Goal: Use online tool/utility: Utilize a website feature to perform a specific function

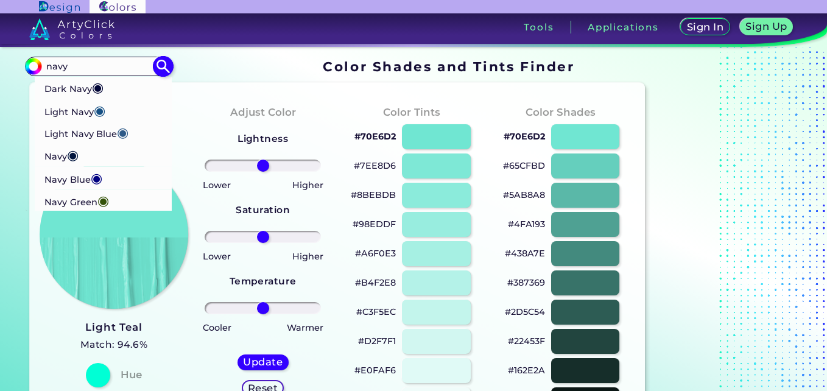
click at [77, 88] on p "Dark Navy ◉" at bounding box center [73, 87] width 59 height 23
type input "#000435"
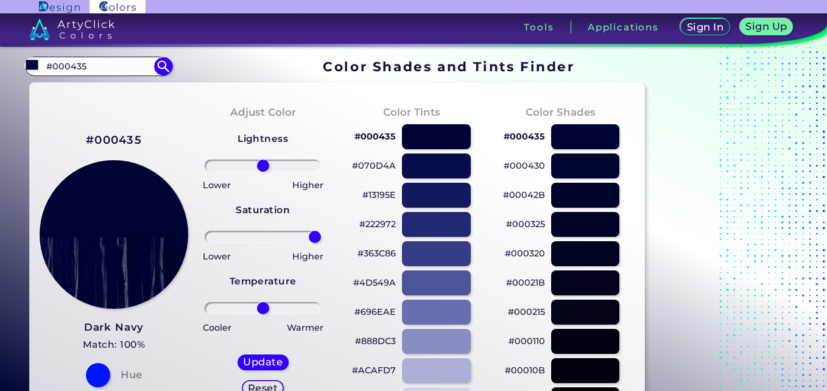
drag, startPoint x: 263, startPoint y: 234, endPoint x: 320, endPoint y: 236, distance: 57.2
type input "100"
click at [320, 236] on input "range" at bounding box center [262, 237] width 116 height 12
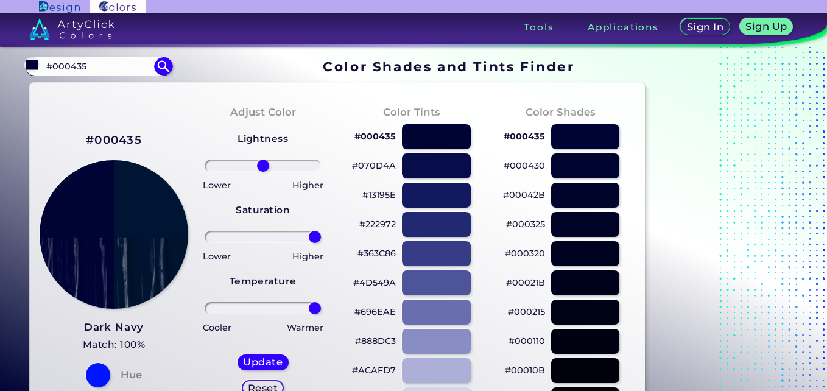
drag, startPoint x: 262, startPoint y: 307, endPoint x: 318, endPoint y: 308, distance: 56.0
type input "100"
click at [318, 308] on input "range" at bounding box center [262, 308] width 116 height 12
click at [262, 363] on h5 "Update" at bounding box center [263, 361] width 36 height 9
type input "#001533"
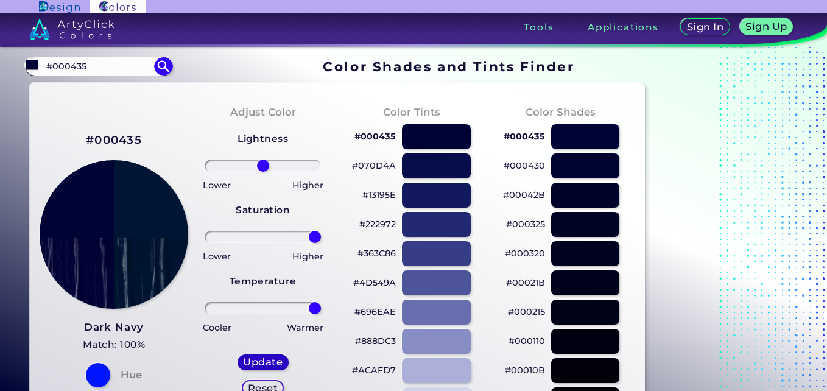
type input "0"
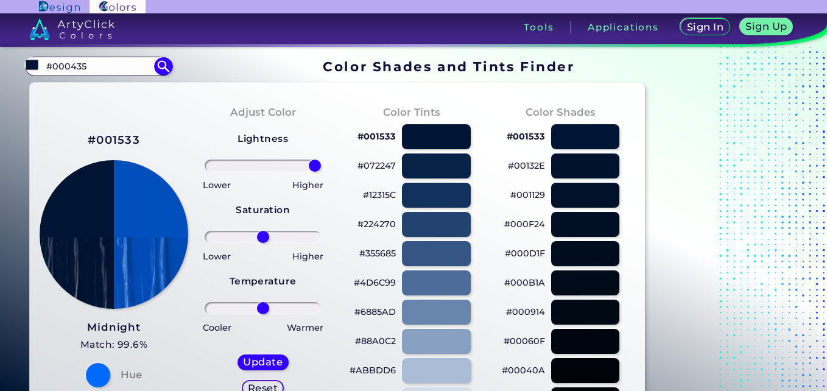
drag, startPoint x: 257, startPoint y: 167, endPoint x: 341, endPoint y: 164, distance: 84.0
type input "100"
click at [321, 164] on input "range" at bounding box center [262, 165] width 116 height 12
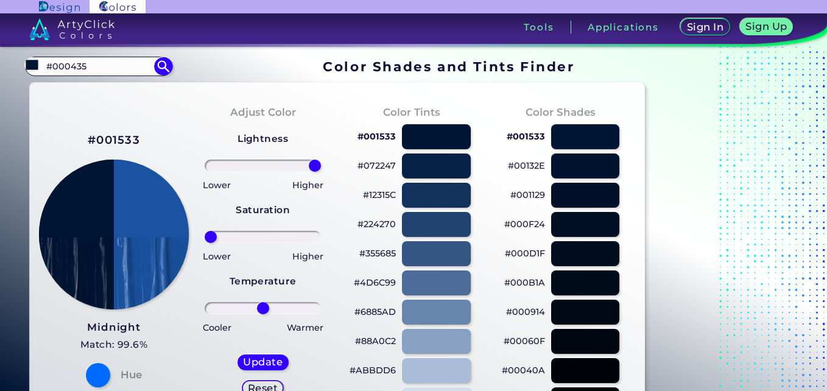
drag, startPoint x: 264, startPoint y: 237, endPoint x: 178, endPoint y: 234, distance: 86.5
type input "-100"
click at [204, 234] on input "range" at bounding box center [262, 237] width 116 height 12
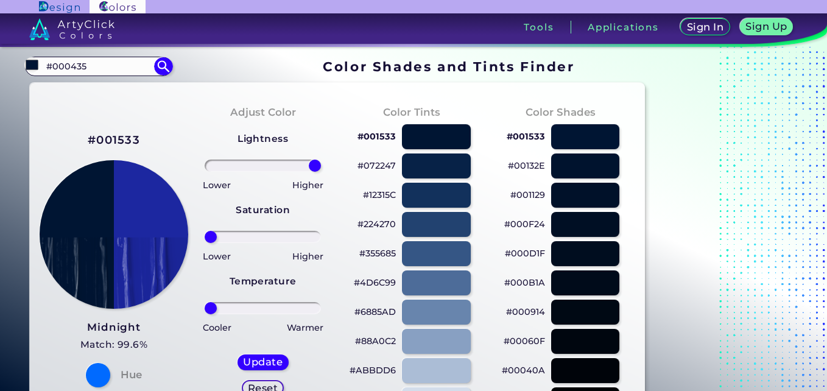
drag, startPoint x: 260, startPoint y: 311, endPoint x: 167, endPoint y: 306, distance: 93.3
type input "-100"
click at [204, 306] on input "range" at bounding box center [262, 308] width 116 height 12
click at [257, 357] on h5 "Update" at bounding box center [263, 361] width 36 height 9
type input "#1c27a0"
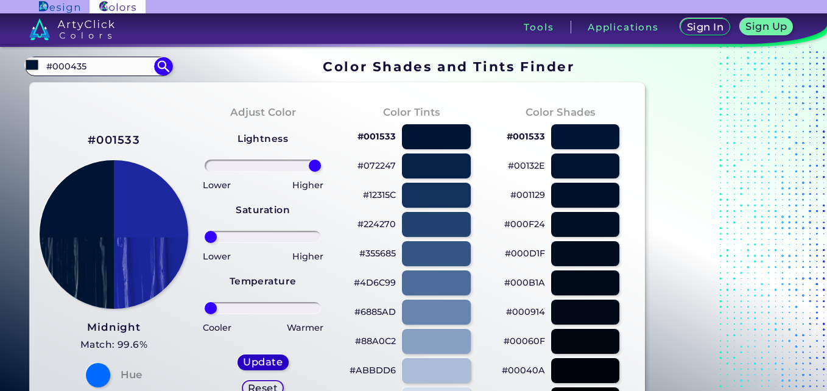
type input "0"
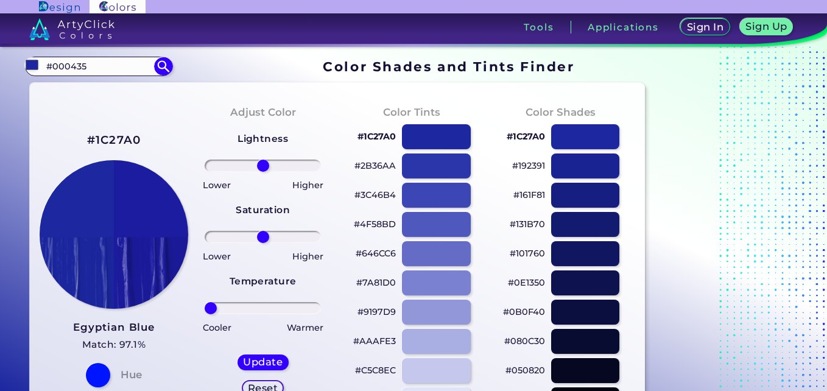
drag, startPoint x: 260, startPoint y: 308, endPoint x: 188, endPoint y: 312, distance: 72.5
type input "-100"
click at [204, 312] on input "range" at bounding box center [262, 308] width 116 height 12
drag, startPoint x: 264, startPoint y: 173, endPoint x: 185, endPoint y: 174, distance: 78.5
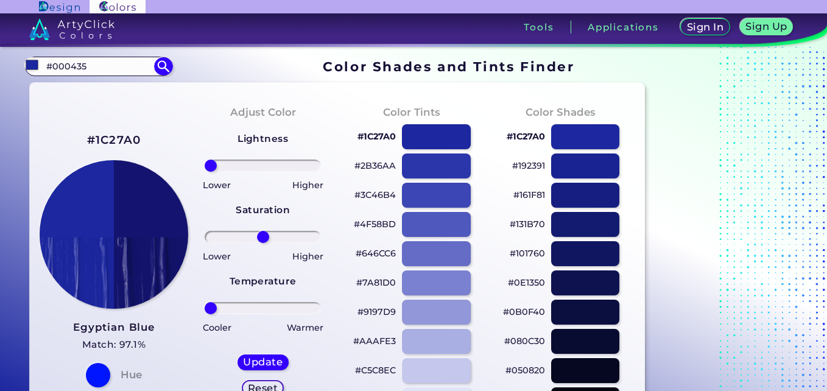
drag, startPoint x: 260, startPoint y: 166, endPoint x: 179, endPoint y: 162, distance: 81.1
type input "-100"
click at [204, 162] on input "range" at bounding box center [262, 165] width 116 height 12
click at [423, 256] on div at bounding box center [435, 253] width 69 height 25
type input "#646cc6"
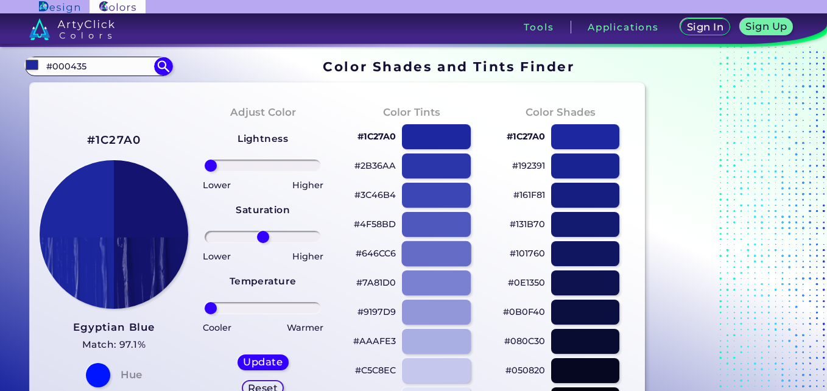
type input "0"
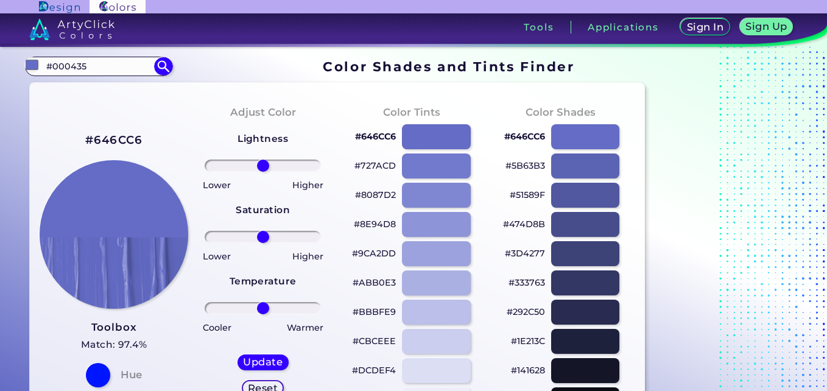
click at [268, 307] on input "range" at bounding box center [262, 308] width 116 height 12
type input "65"
click at [296, 302] on input "range" at bounding box center [262, 308] width 116 height 12
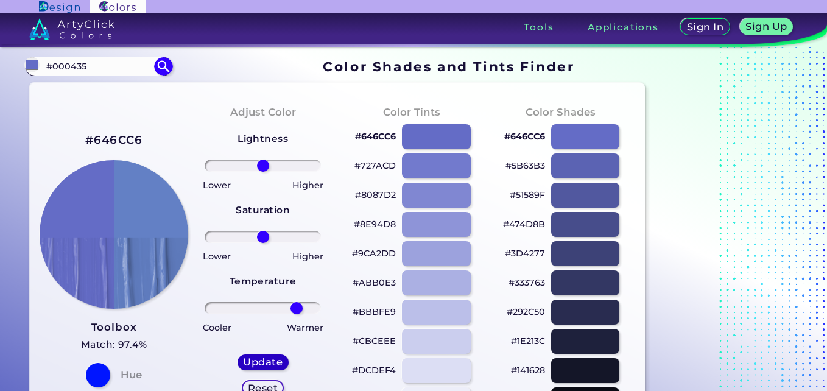
click at [264, 358] on h5 "Update" at bounding box center [263, 361] width 36 height 9
type input "#6380c5"
type input "0"
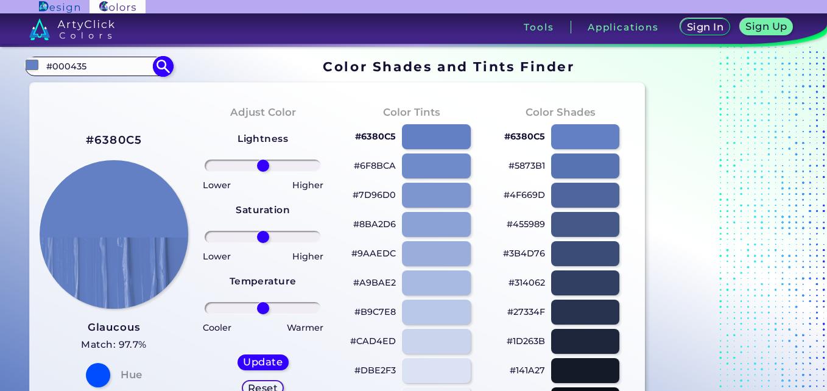
click at [128, 61] on input "#000435" at bounding box center [98, 66] width 113 height 16
type input "#"
type input "dark nav"
click at [119, 91] on li "Dark Navy ◉" at bounding box center [104, 88] width 138 height 23
type input "#000435"
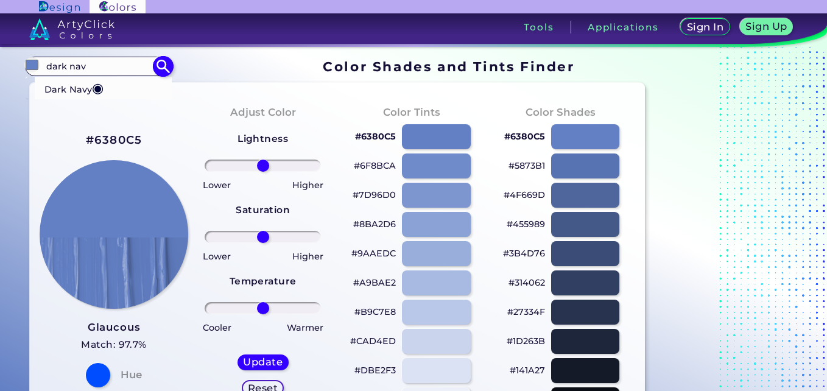
type input "#000435"
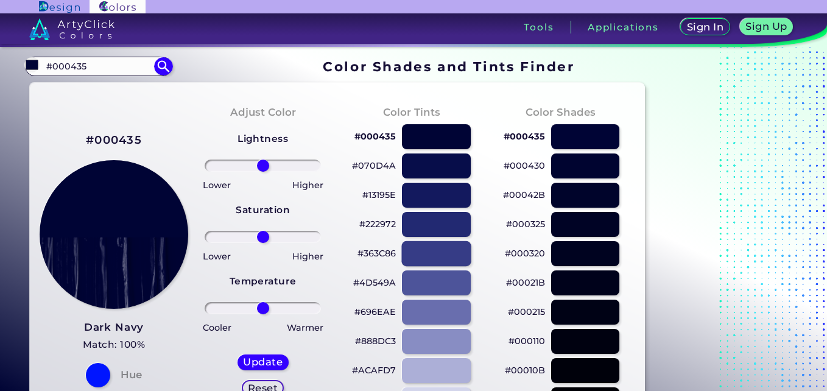
click at [422, 249] on div at bounding box center [435, 253] width 69 height 25
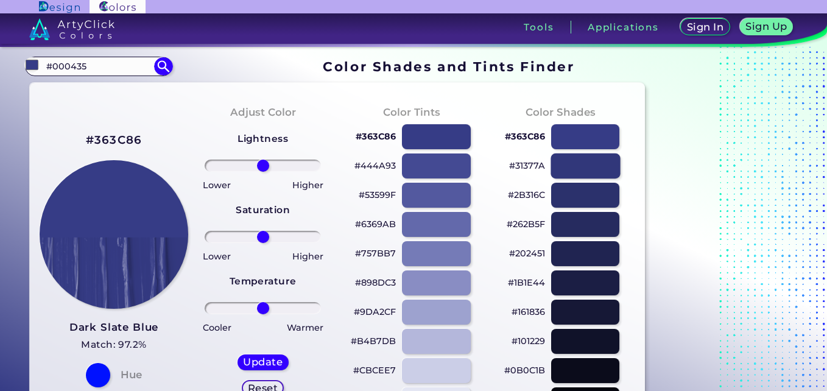
click at [572, 160] on div at bounding box center [584, 165] width 69 height 25
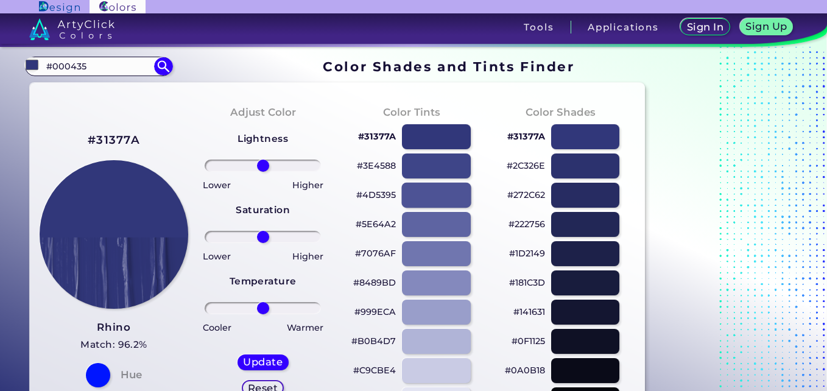
click at [442, 186] on div at bounding box center [435, 195] width 69 height 25
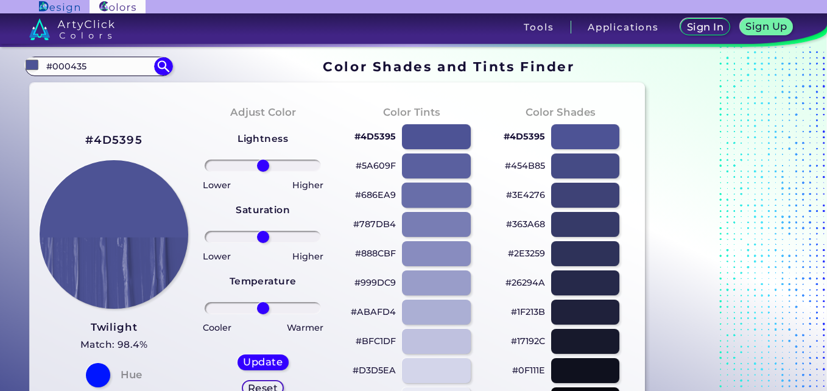
click at [444, 186] on div at bounding box center [435, 195] width 69 height 25
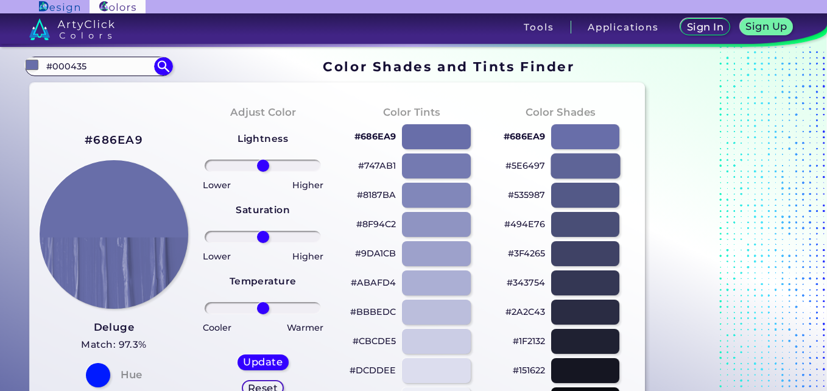
click at [564, 163] on div at bounding box center [584, 165] width 69 height 25
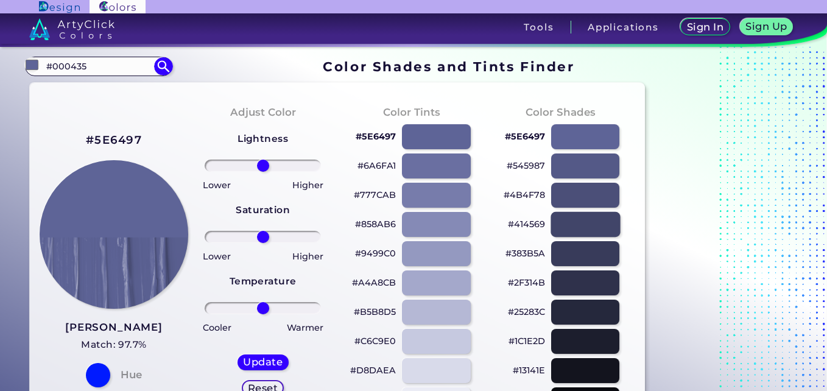
click at [601, 219] on div at bounding box center [584, 224] width 69 height 25
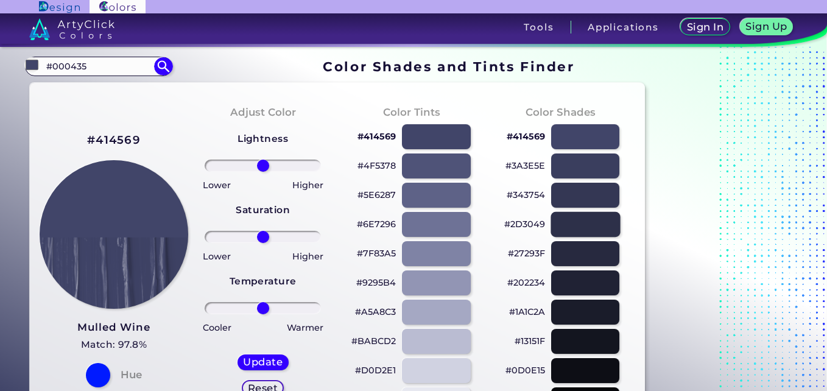
click at [573, 223] on div at bounding box center [584, 224] width 69 height 25
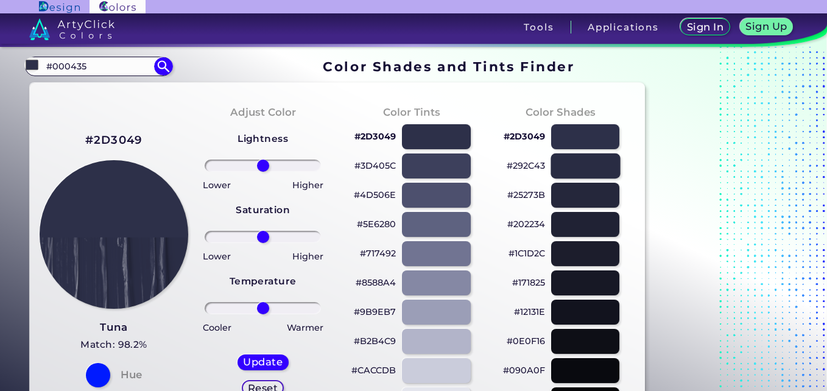
click at [562, 170] on div at bounding box center [584, 165] width 69 height 25
click at [442, 192] on div at bounding box center [435, 195] width 69 height 25
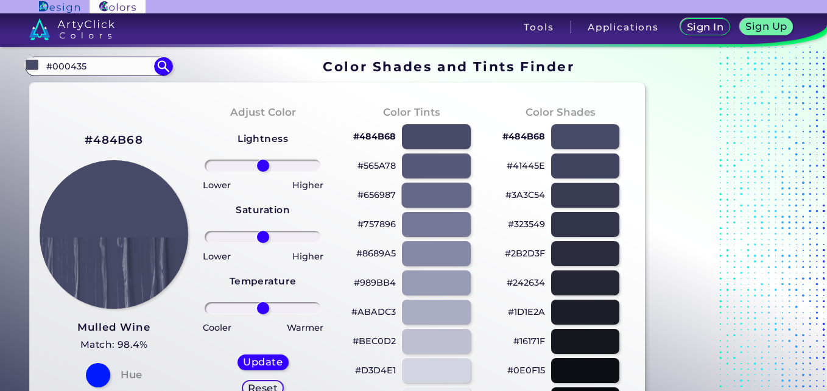
click at [436, 194] on div at bounding box center [435, 195] width 69 height 25
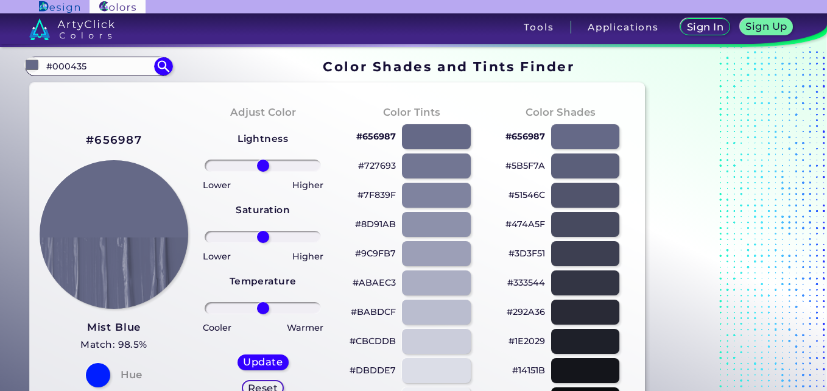
click at [580, 209] on div "#474A5F" at bounding box center [561, 223] width 130 height 29
click at [582, 204] on div at bounding box center [584, 195] width 69 height 25
type input "#51546c"
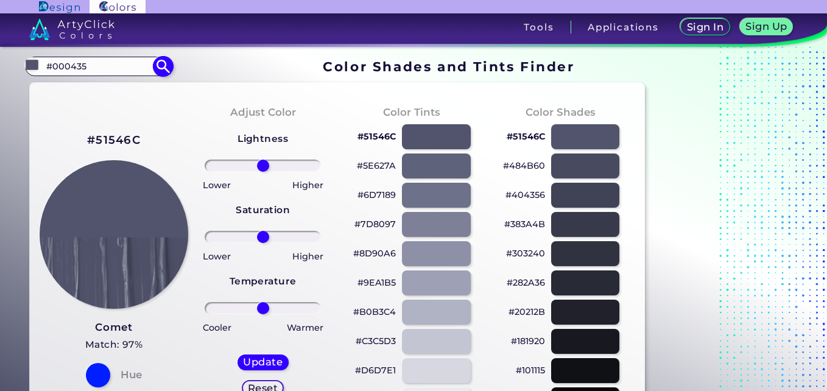
click at [140, 61] on input "#000435" at bounding box center [98, 66] width 113 height 16
type input "#"
click at [121, 66] on input at bounding box center [98, 66] width 113 height 16
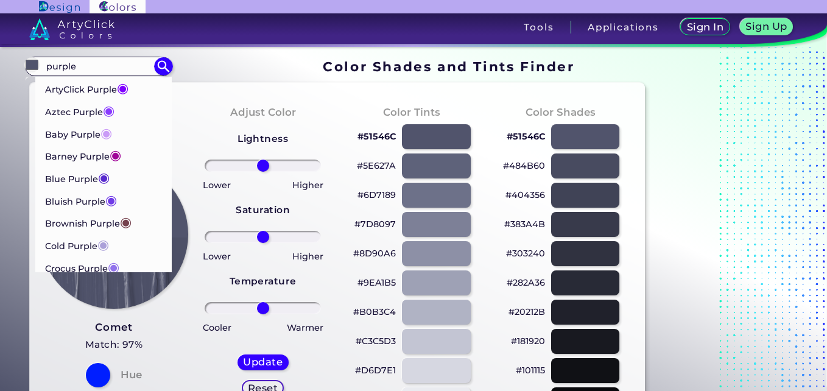
type input "purple"
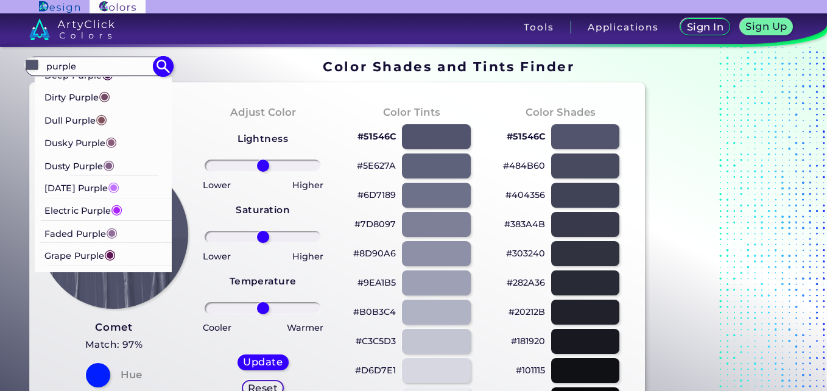
scroll to position [259, 0]
type input "#000000"
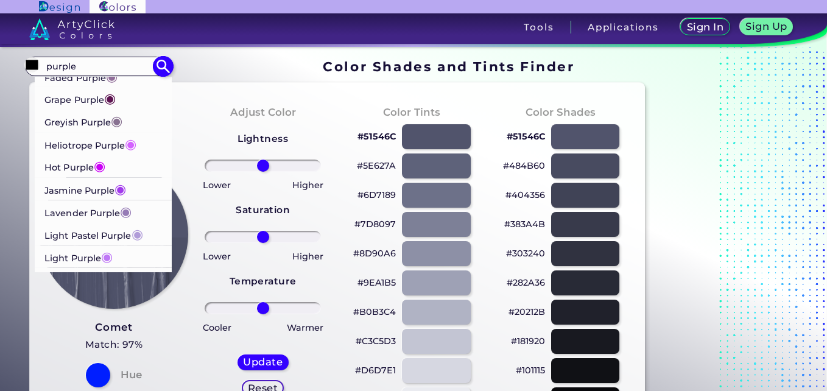
scroll to position [413, 0]
type input "p"
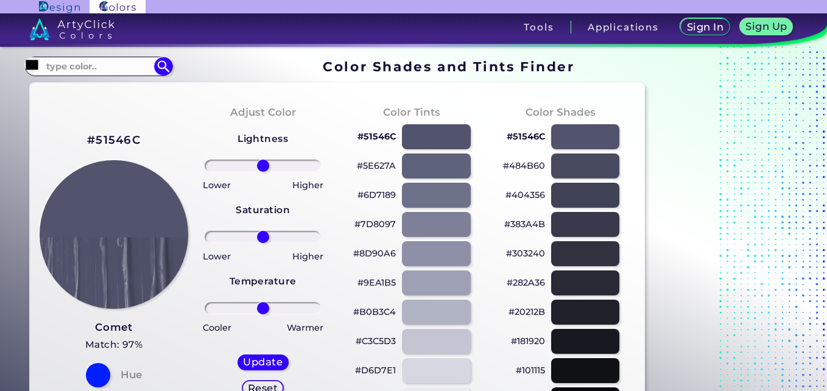
scroll to position [0, 0]
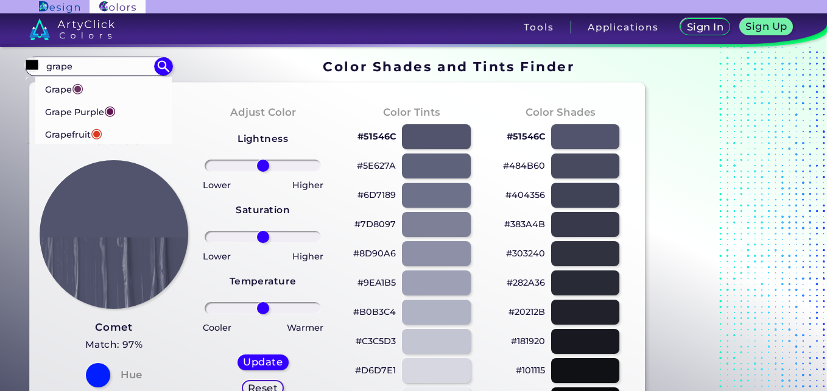
type input "grape"
click at [108, 83] on li "Grape ◉" at bounding box center [104, 88] width 138 height 23
type input "#6c3461"
type input "#6C3461"
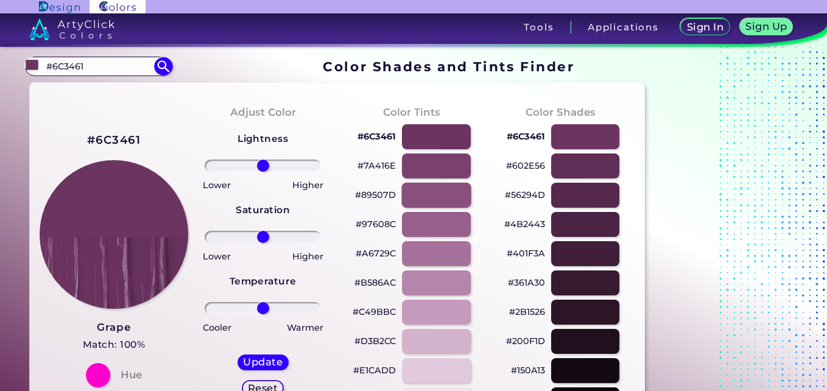
click at [424, 189] on div at bounding box center [435, 195] width 69 height 25
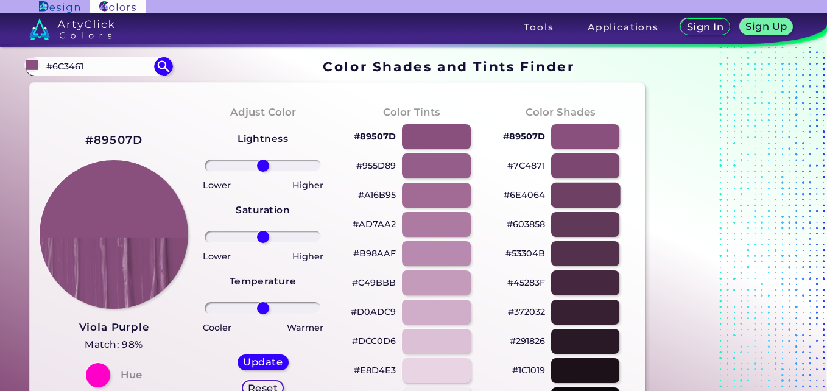
click at [562, 190] on div at bounding box center [584, 195] width 69 height 25
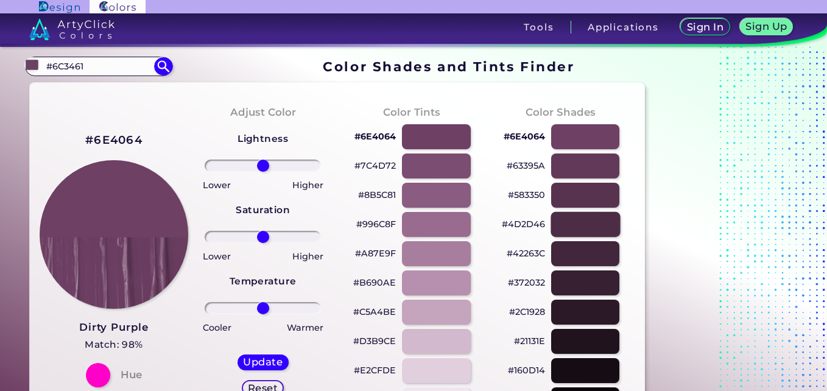
click at [578, 227] on div at bounding box center [584, 224] width 69 height 25
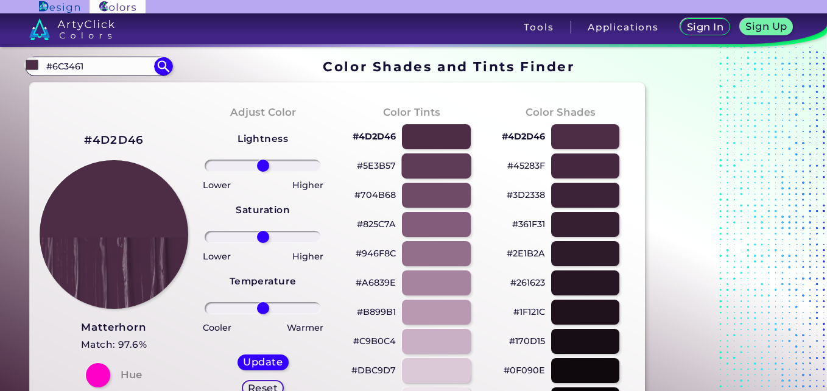
click at [447, 168] on div at bounding box center [435, 165] width 69 height 25
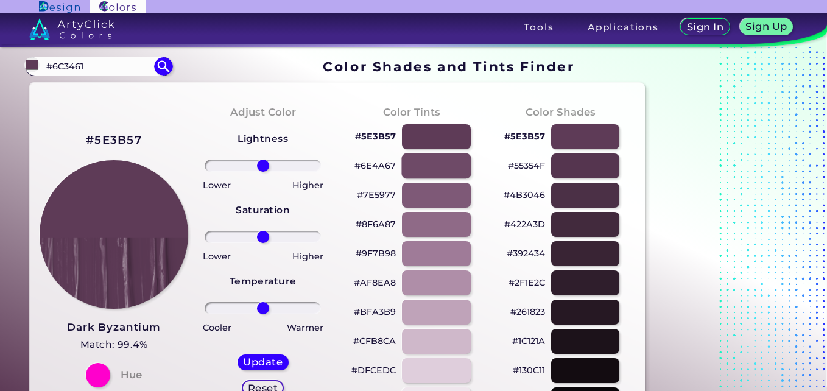
click at [442, 168] on div at bounding box center [435, 165] width 69 height 25
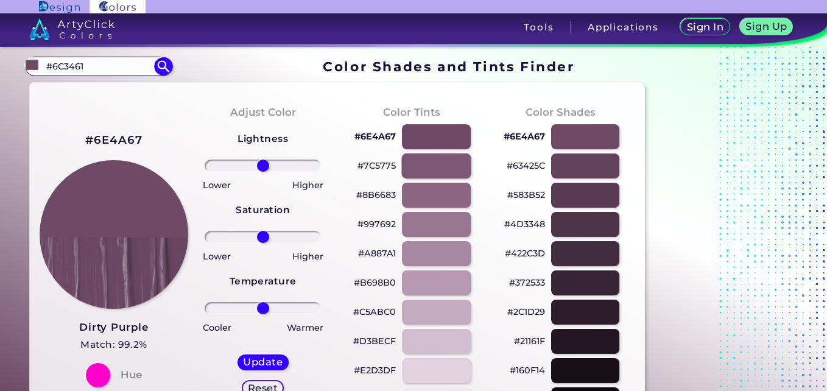
click at [444, 169] on div at bounding box center [435, 165] width 69 height 25
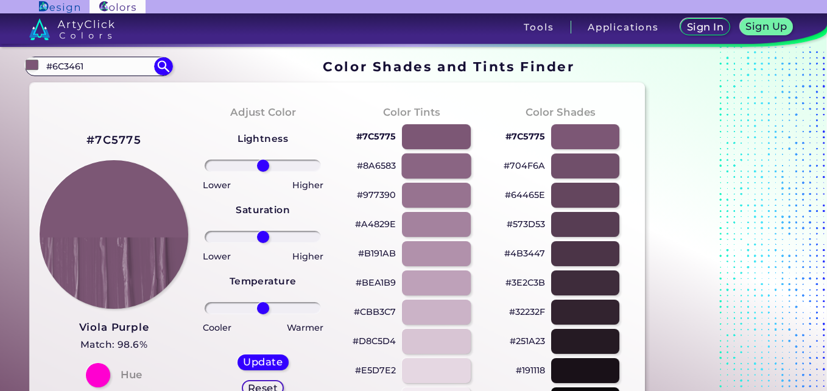
click at [444, 169] on div at bounding box center [435, 165] width 69 height 25
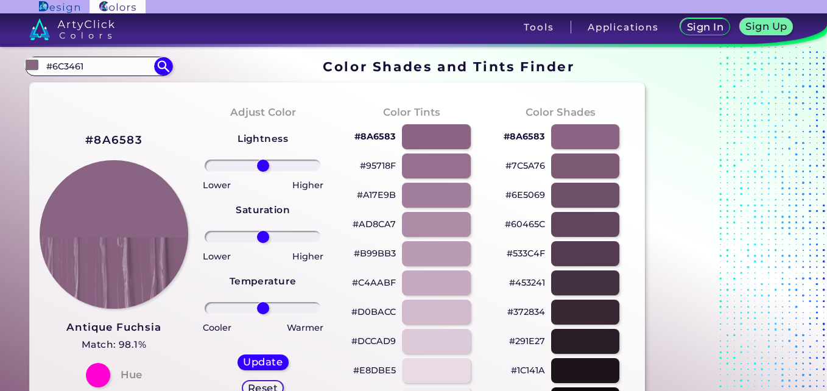
click at [581, 180] on div "#6E5069" at bounding box center [561, 194] width 130 height 29
click at [581, 186] on div at bounding box center [584, 195] width 69 height 25
type input "#6e5069"
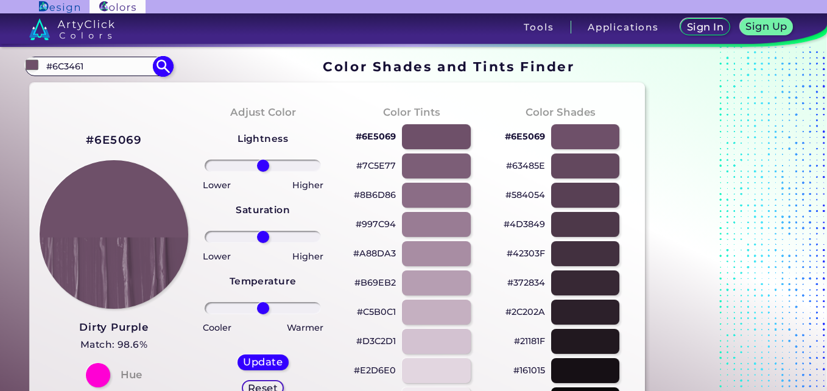
click at [149, 66] on input "#6C3461" at bounding box center [98, 66] width 113 height 16
type input "#"
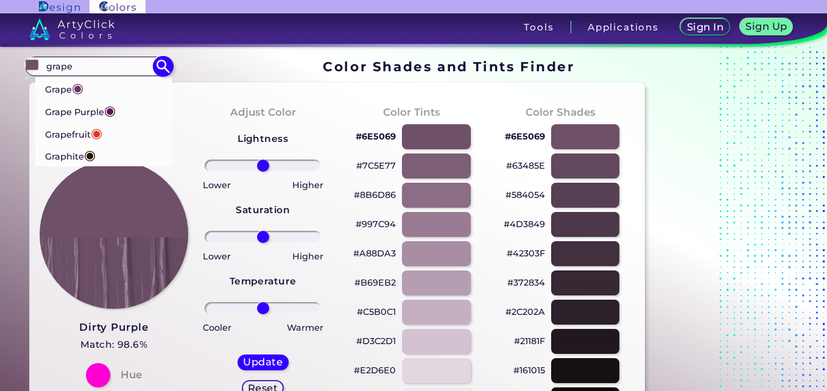
type input "grape"
click at [70, 89] on p "Grape ◉" at bounding box center [63, 88] width 39 height 23
type input "#6c3461"
type input "#6C3461"
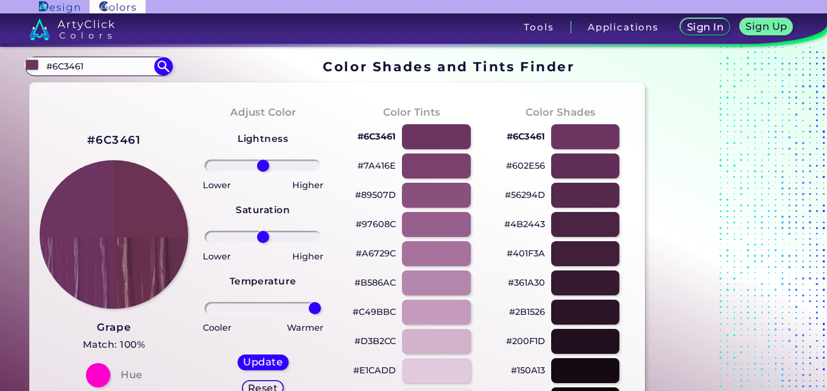
drag, startPoint x: 265, startPoint y: 313, endPoint x: 341, endPoint y: 312, distance: 75.5
type input "100"
click at [321, 312] on input "range" at bounding box center [262, 308] width 116 height 12
click at [269, 365] on h5 "Update" at bounding box center [263, 361] width 36 height 9
type input "#6b334d"
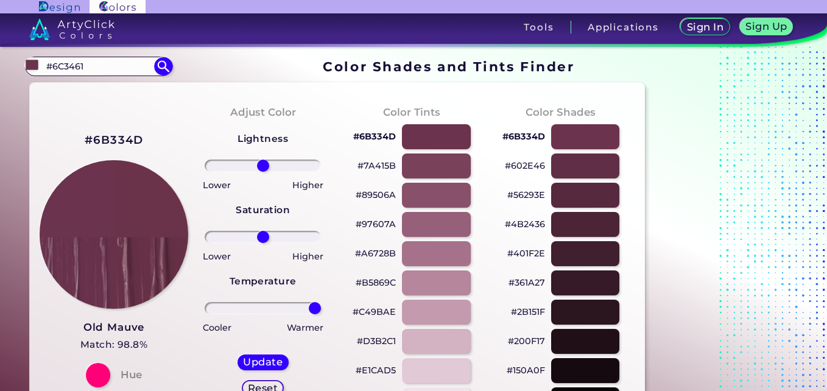
drag, startPoint x: 264, startPoint y: 309, endPoint x: 323, endPoint y: 308, distance: 59.0
type input "100"
click at [321, 308] on input "range" at bounding box center [262, 308] width 116 height 12
drag, startPoint x: 262, startPoint y: 235, endPoint x: 206, endPoint y: 225, distance: 56.8
click at [206, 231] on input "range" at bounding box center [262, 237] width 116 height 12
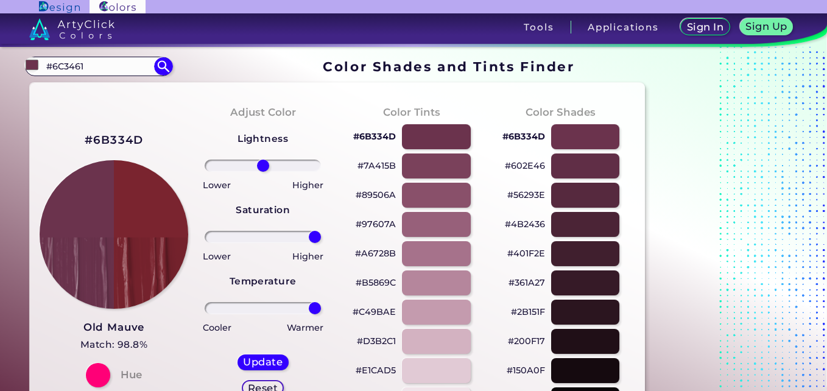
drag, startPoint x: 217, startPoint y: 236, endPoint x: 354, endPoint y: 243, distance: 137.1
type input "100"
click at [321, 243] on input "range" at bounding box center [262, 237] width 116 height 12
click at [273, 362] on h5 "Update" at bounding box center [263, 361] width 36 height 9
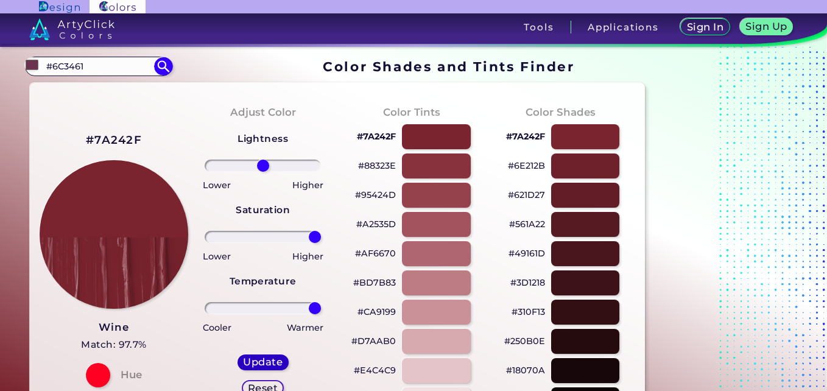
type input "#7a242f"
type input "0"
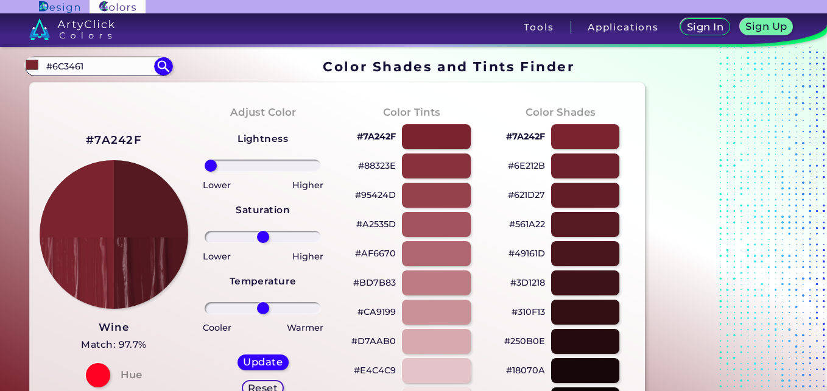
drag, startPoint x: 264, startPoint y: 164, endPoint x: 192, endPoint y: 156, distance: 72.3
type input "-100"
click at [204, 159] on input "range" at bounding box center [262, 165] width 116 height 12
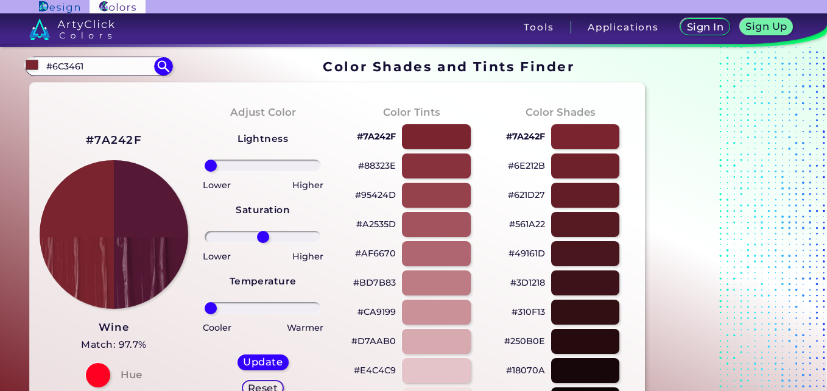
drag, startPoint x: 263, startPoint y: 309, endPoint x: 184, endPoint y: 307, distance: 78.5
type input "-100"
click at [204, 307] on input "range" at bounding box center [262, 308] width 116 height 12
drag, startPoint x: 264, startPoint y: 237, endPoint x: 309, endPoint y: 239, distance: 45.7
type input "89"
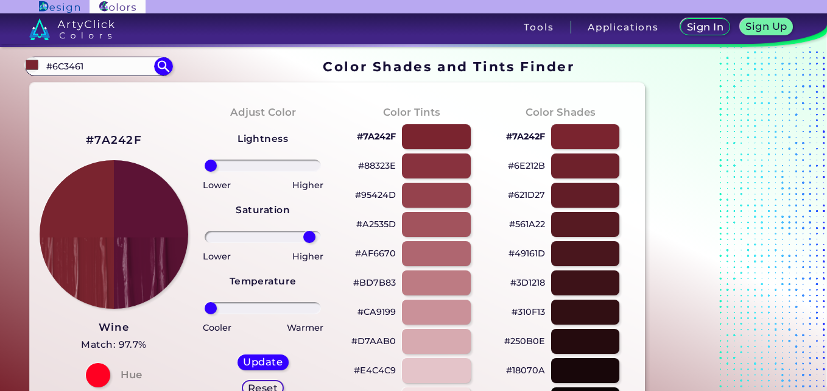
click at [309, 239] on input "range" at bounding box center [262, 237] width 116 height 12
click at [262, 362] on h5 "Update" at bounding box center [263, 361] width 37 height 9
type input "#5c1335"
type input "0"
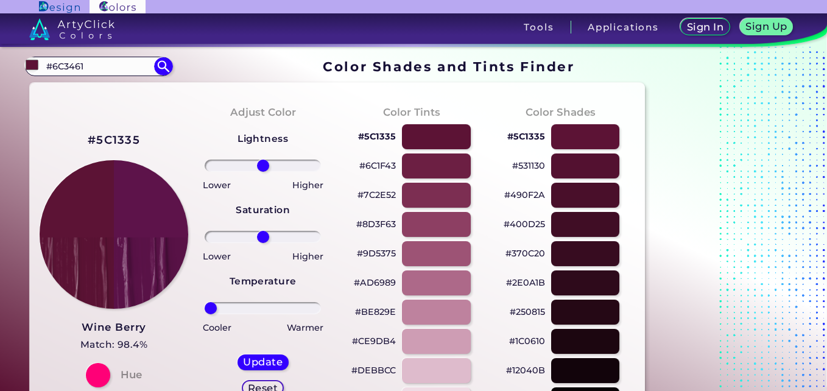
drag, startPoint x: 265, startPoint y: 310, endPoint x: 201, endPoint y: 306, distance: 64.7
type input "-100"
click at [204, 306] on input "range" at bounding box center [262, 308] width 116 height 12
click at [272, 357] on h5 "Update" at bounding box center [263, 361] width 36 height 9
type input "#5d134e"
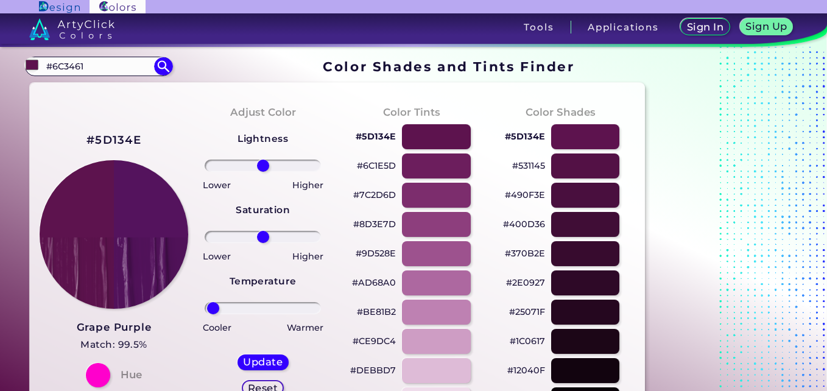
drag, startPoint x: 262, startPoint y: 312, endPoint x: 212, endPoint y: 310, distance: 49.9
type input "-96"
click at [212, 310] on input "range" at bounding box center [262, 308] width 116 height 12
click at [255, 371] on div "Update Reset" at bounding box center [263, 374] width 71 height 61
click at [266, 364] on h5 "Update" at bounding box center [263, 361] width 36 height 9
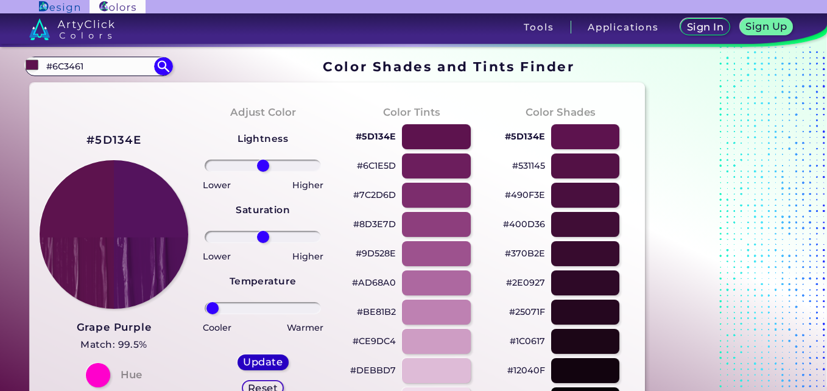
type input "#54135d"
type input "0"
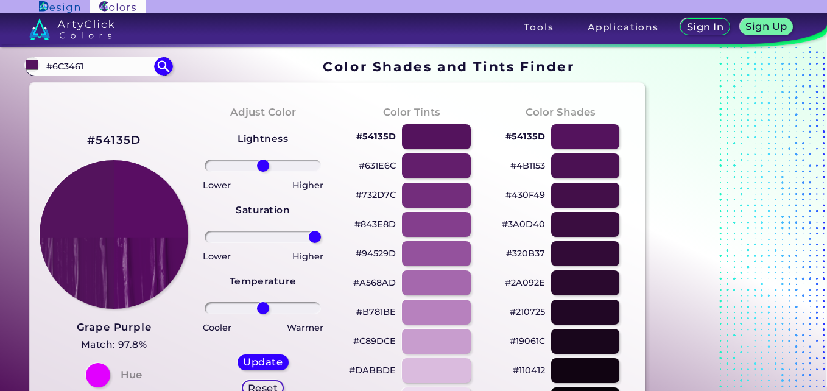
drag, startPoint x: 265, startPoint y: 238, endPoint x: 348, endPoint y: 234, distance: 82.9
type input "100"
click at [321, 234] on input "range" at bounding box center [262, 237] width 116 height 12
click at [267, 359] on h5 "Update" at bounding box center [263, 361] width 36 height 9
type input "#590d63"
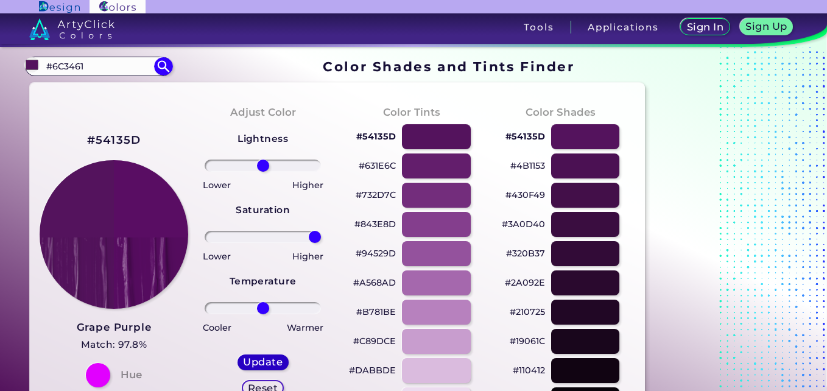
type input "0"
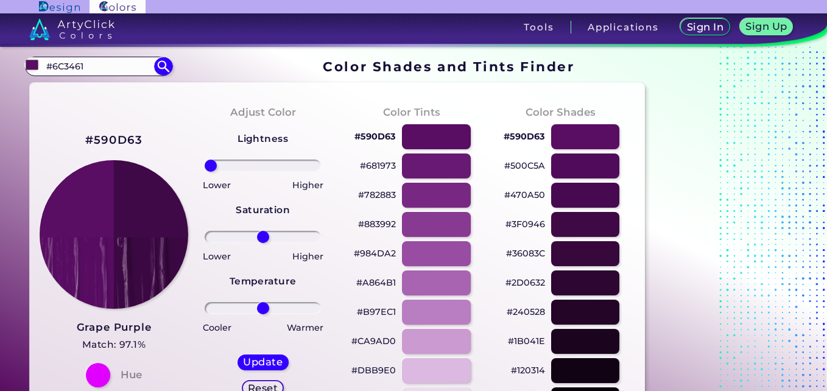
drag, startPoint x: 264, startPoint y: 166, endPoint x: 190, endPoint y: 179, distance: 74.3
type input "-100"
click at [204, 172] on input "range" at bounding box center [262, 165] width 116 height 12
click at [257, 364] on h5 "Update" at bounding box center [263, 361] width 36 height 9
type input "#3e0946"
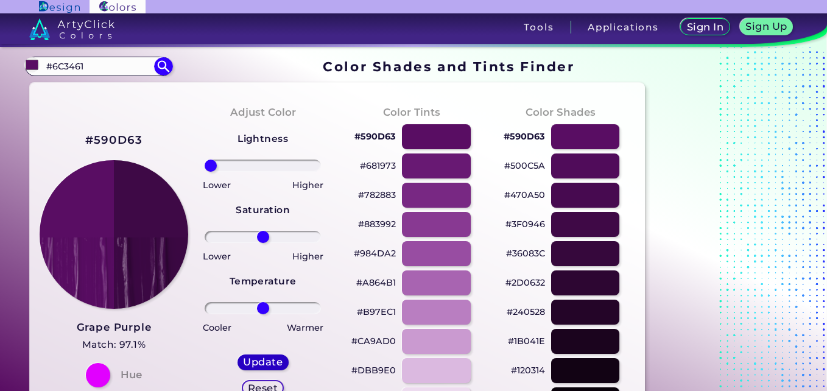
type input "0"
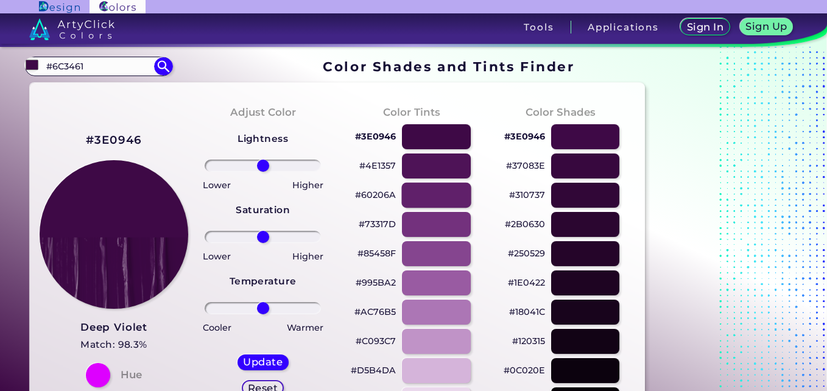
click at [442, 198] on div at bounding box center [435, 195] width 69 height 25
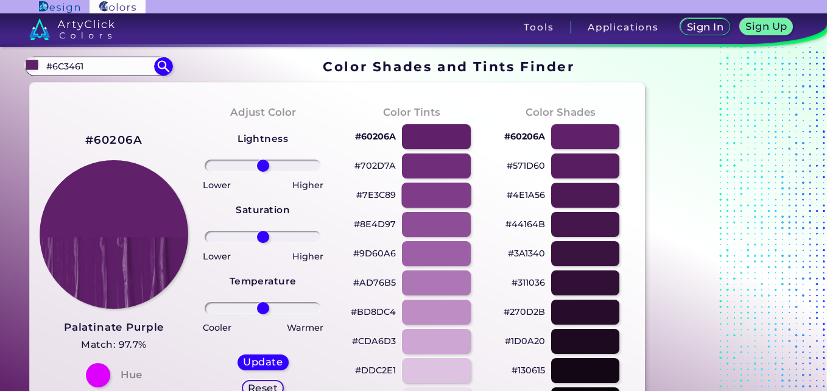
click at [451, 201] on div at bounding box center [435, 195] width 69 height 25
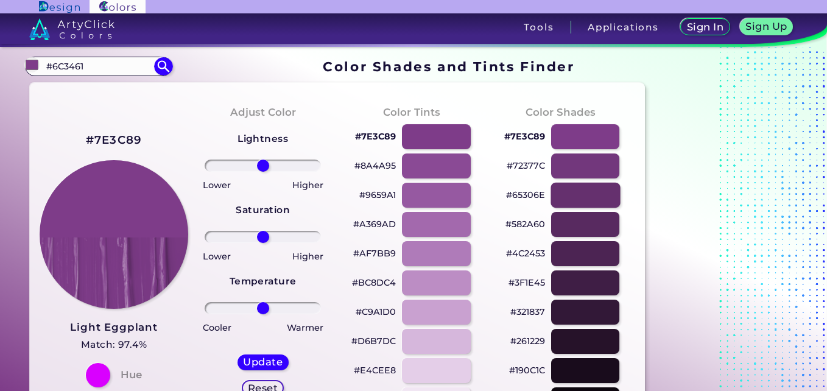
click at [574, 195] on div at bounding box center [584, 195] width 69 height 25
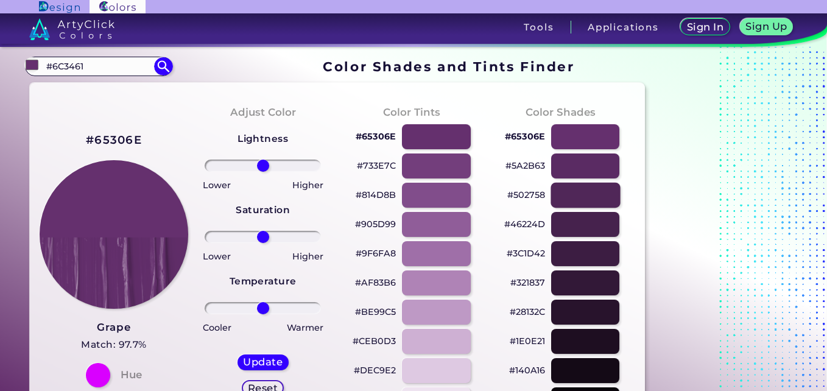
click at [574, 195] on div at bounding box center [584, 195] width 69 height 25
type input "#502758"
